Goal: Register for event/course

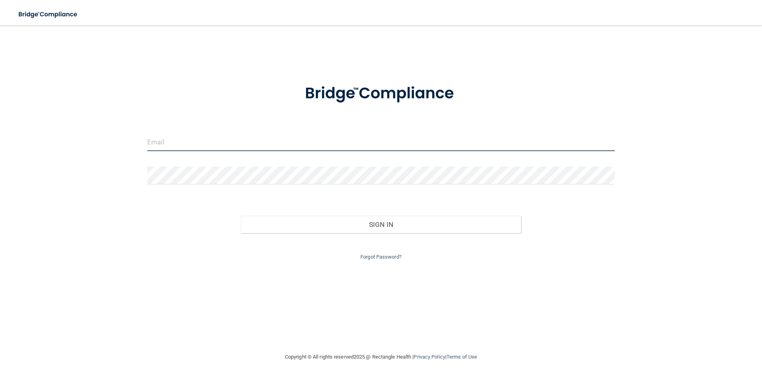
click at [207, 139] on input "email" at bounding box center [381, 142] width 468 height 18
type input "[PERSON_NAME][EMAIL_ADDRESS][PERSON_NAME][DOMAIN_NAME]"
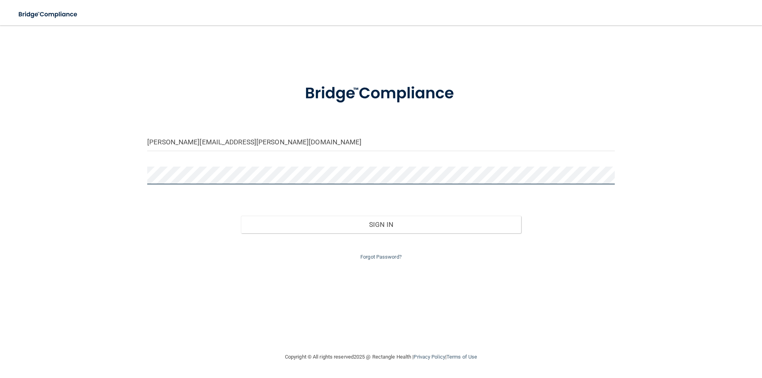
click at [241, 216] on button "Sign In" at bounding box center [381, 224] width 281 height 17
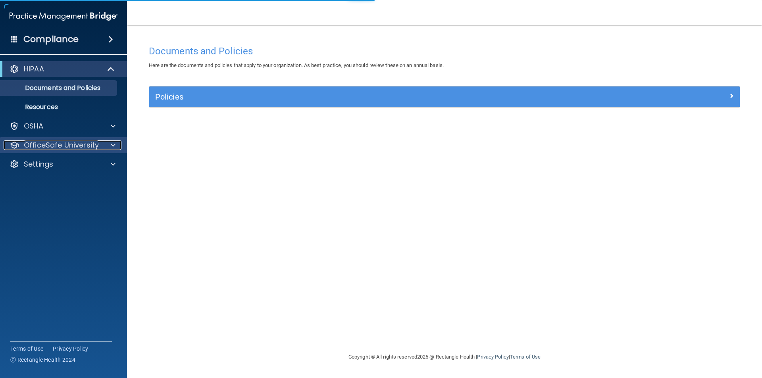
click at [79, 144] on p "OfficeSafe University" at bounding box center [61, 146] width 75 height 10
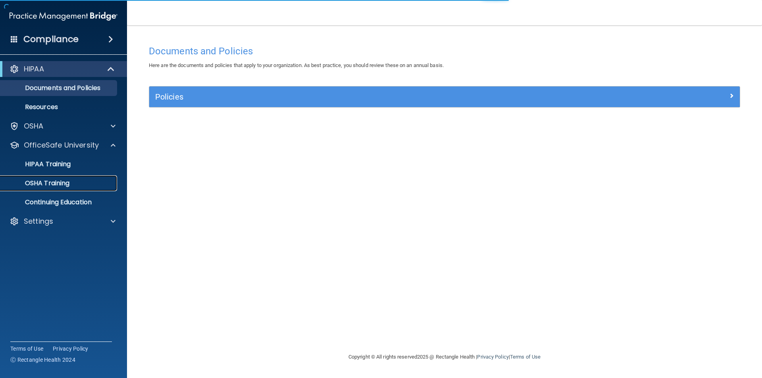
click at [73, 184] on div "OSHA Training" at bounding box center [59, 183] width 108 height 8
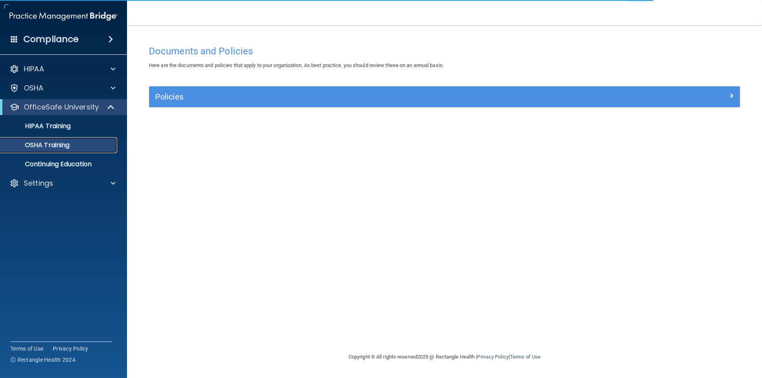
click at [69, 147] on p "OSHA Training" at bounding box center [37, 145] width 64 height 8
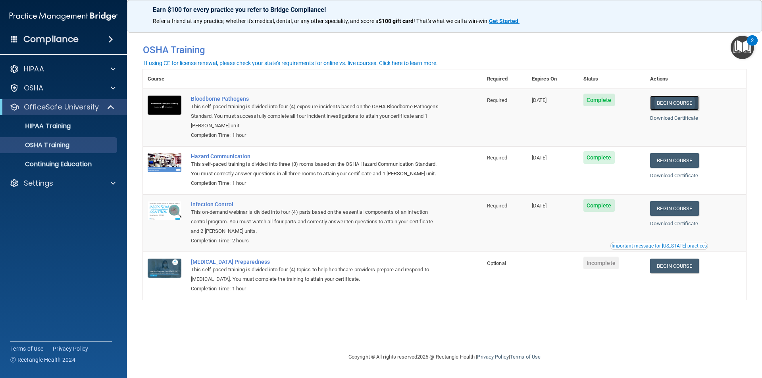
click at [687, 100] on link "Begin Course" at bounding box center [674, 103] width 48 height 15
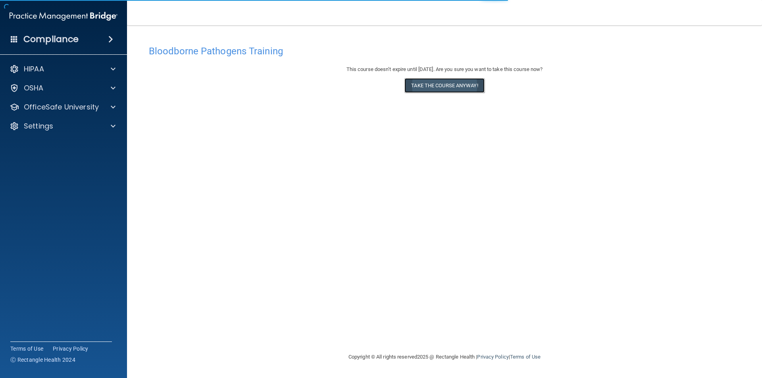
click at [447, 86] on button "Take the course anyway!" at bounding box center [445, 85] width 80 height 15
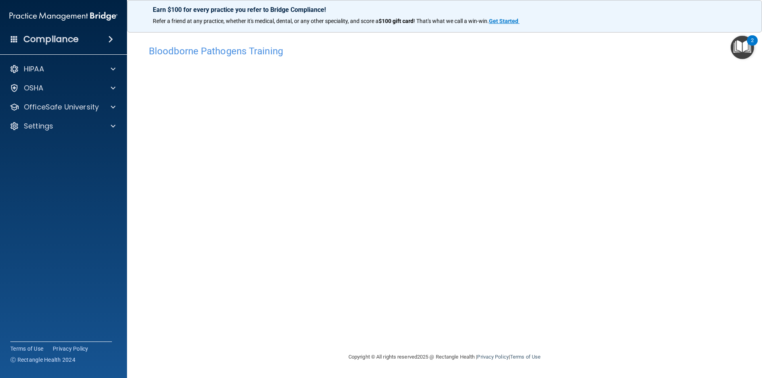
click at [56, 115] on div "OfficeSafe University" at bounding box center [63, 107] width 127 height 16
click at [47, 107] on p "OfficeSafe University" at bounding box center [61, 107] width 75 height 10
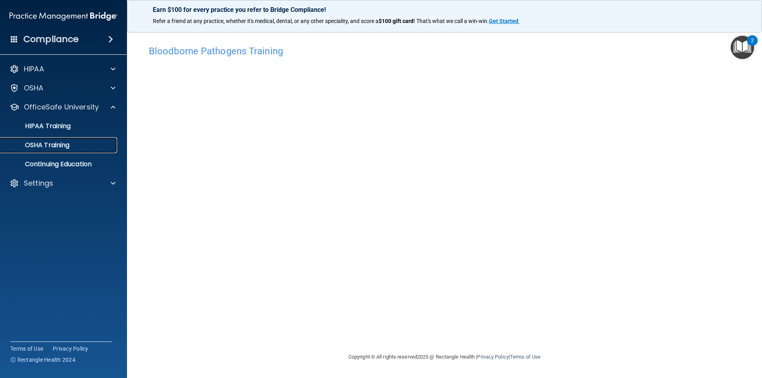
click at [48, 150] on link "OSHA Training" at bounding box center [54, 145] width 125 height 16
